Goal: Communication & Community: Ask a question

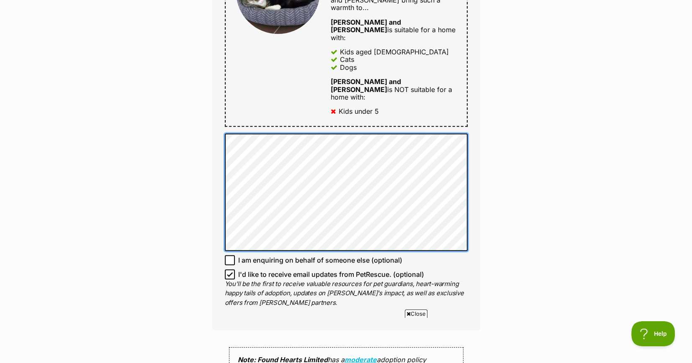
scroll to position [488, 0]
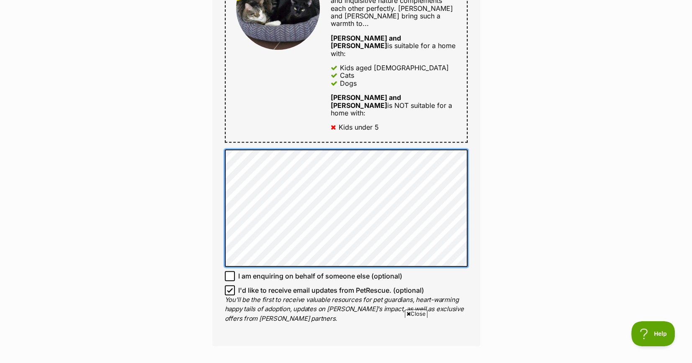
click at [214, 126] on div "Full name [PERSON_NAME] Email We require this to be able to send you communicat…" at bounding box center [346, 40] width 268 height 614
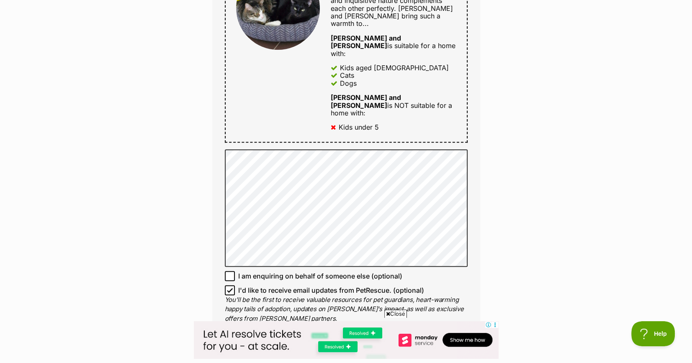
click at [232, 287] on icon at bounding box center [230, 290] width 6 height 6
click at [232, 285] on input "I'd like to receive email updates from PetRescue. (optional)" at bounding box center [230, 290] width 10 height 10
checkbox input "false"
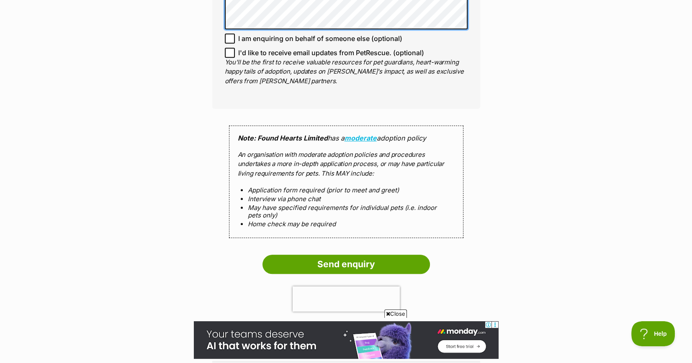
scroll to position [906, 0]
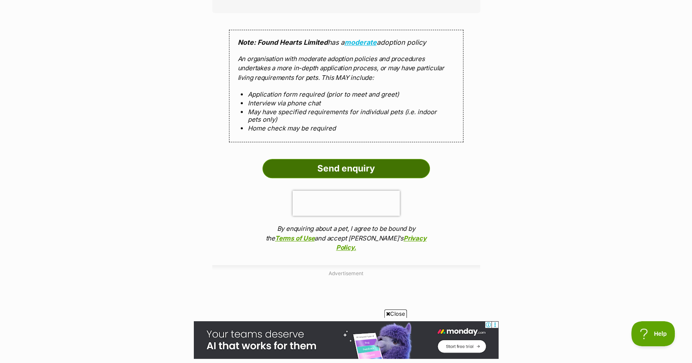
click at [389, 159] on input "Send enquiry" at bounding box center [345, 168] width 167 height 19
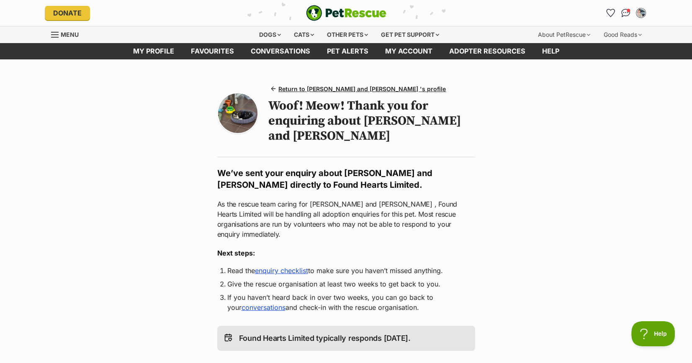
click at [574, 135] on main "Return to [PERSON_NAME] and [PERSON_NAME] 's profile Woof! Meow! Thank you for …" at bounding box center [346, 309] width 692 height 500
